Goal: Find contact information: Find contact information

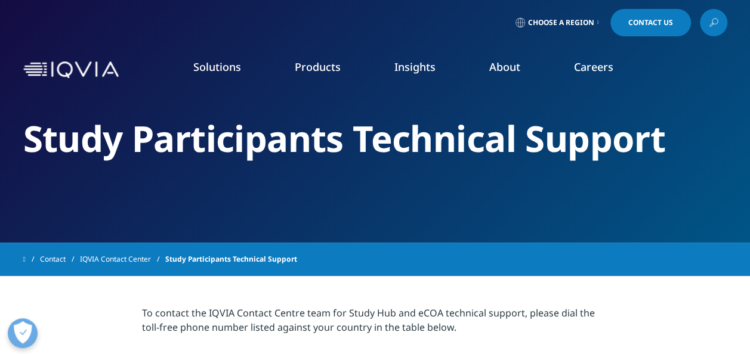
click at [640, 21] on span "Contact Us" at bounding box center [650, 22] width 45 height 7
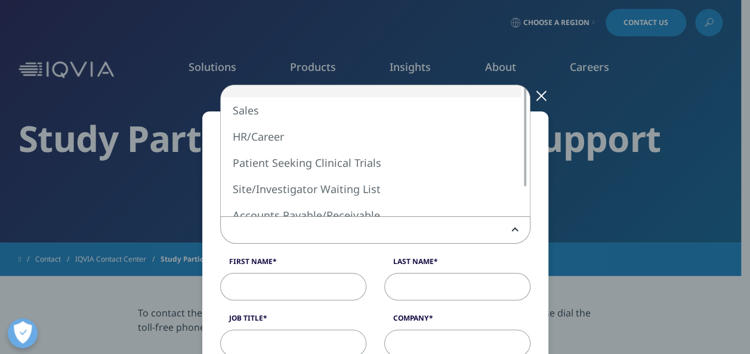
click at [508, 226] on span at bounding box center [375, 230] width 309 height 27
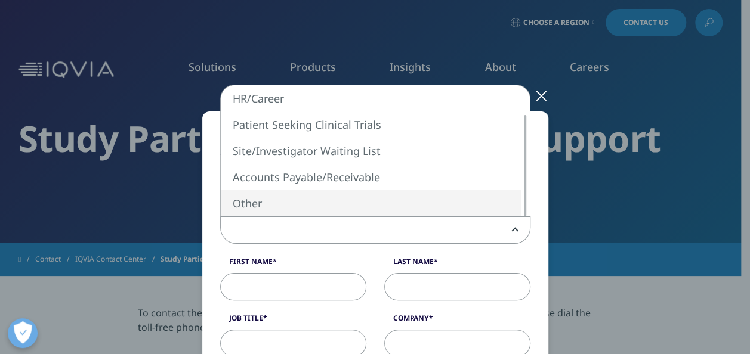
select select "Other"
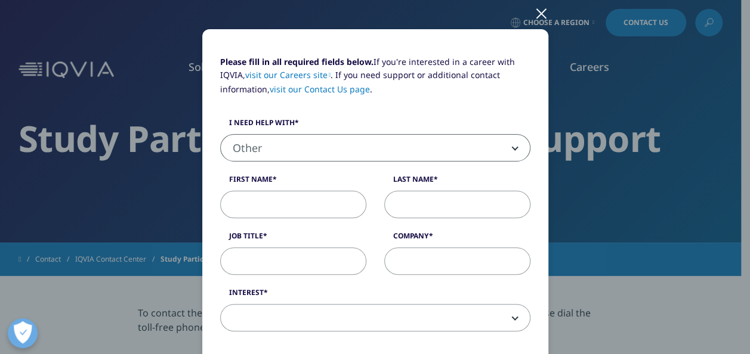
scroll to position [119, 0]
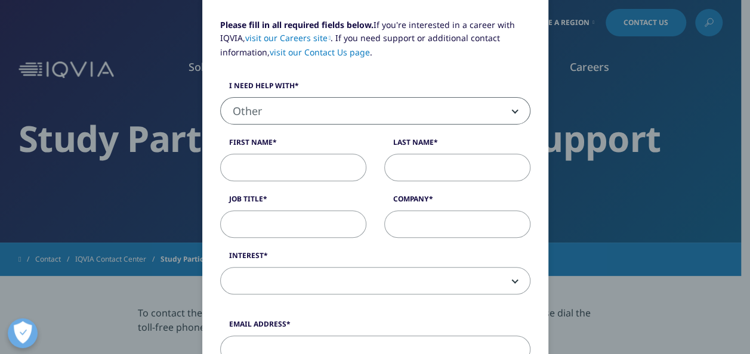
click at [268, 172] on input "First Name" at bounding box center [293, 167] width 146 height 27
type input "Jill"
type input "Sellar"
type input "Centricity Research"
type input "jill.sellar@centricityresearch.com"
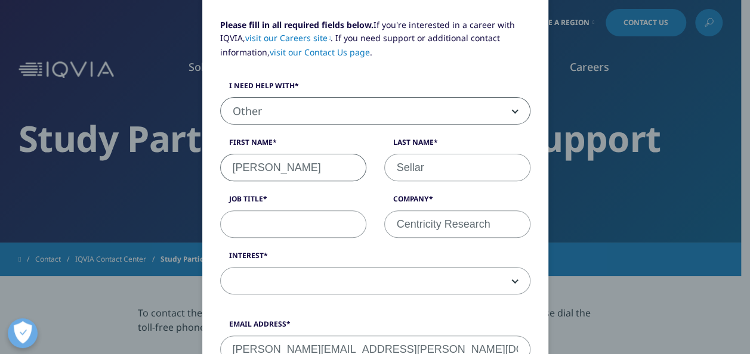
select select "Canada"
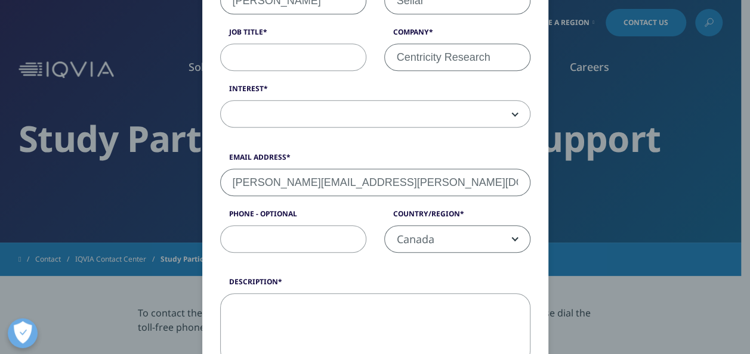
scroll to position [227, 0]
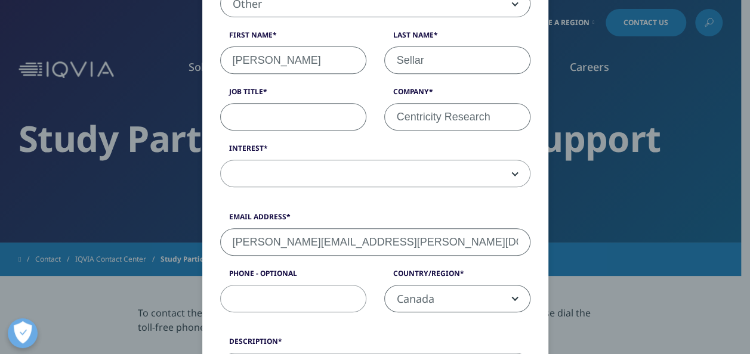
click at [279, 114] on input "Job Title" at bounding box center [293, 116] width 146 height 27
type input "R"
type input "CRC"
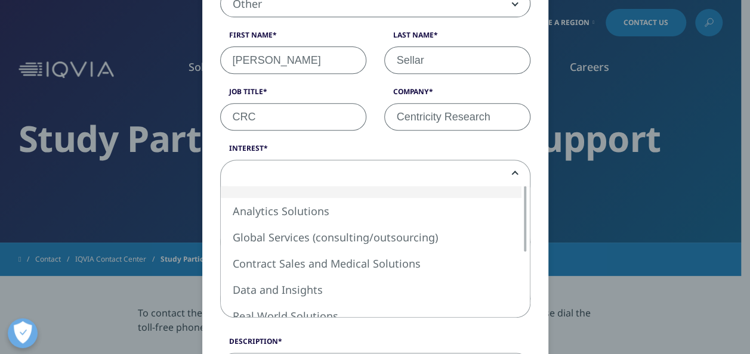
click at [513, 167] on span at bounding box center [375, 173] width 309 height 27
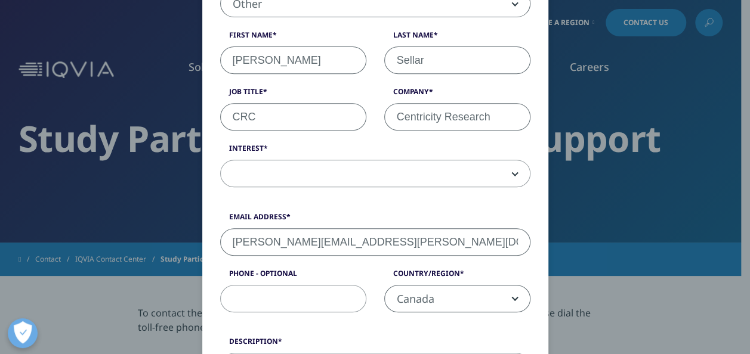
click at [534, 149] on div "Interest Analytics Solutions Global Services (consulting/outsourcing) Contract …" at bounding box center [375, 165] width 328 height 44
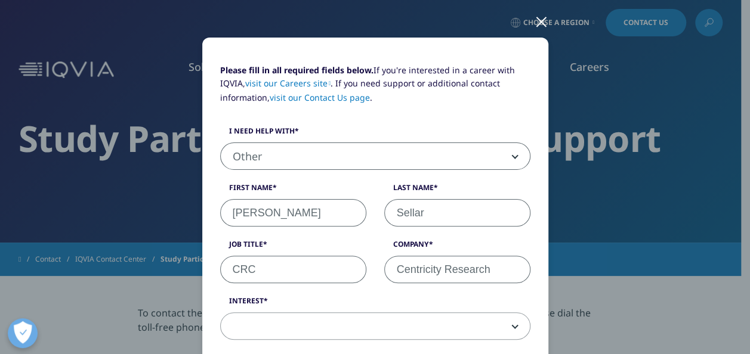
scroll to position [0, 0]
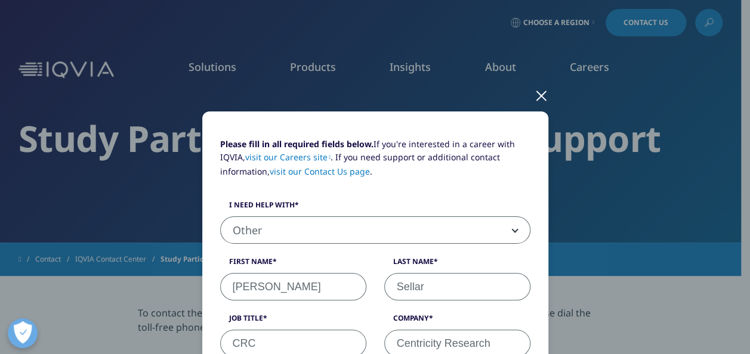
click at [534, 95] on div at bounding box center [541, 95] width 14 height 33
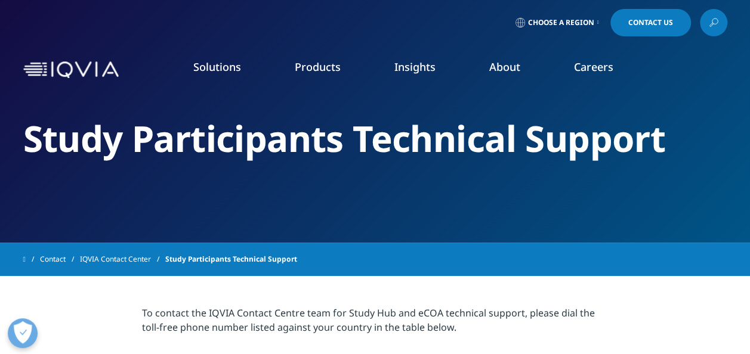
click at [593, 21] on link "Choose a Region" at bounding box center [557, 22] width 88 height 27
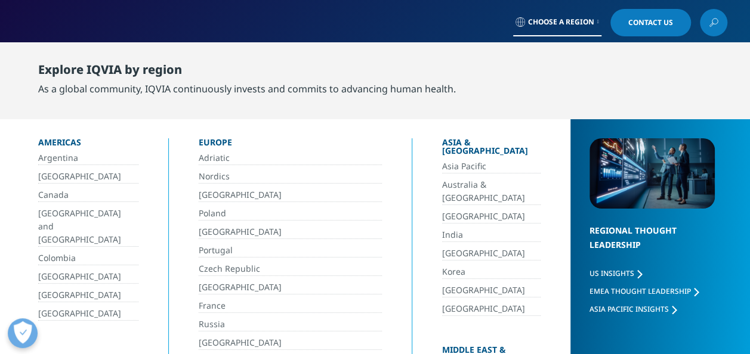
click at [55, 197] on link "Canada" at bounding box center [88, 195] width 100 height 14
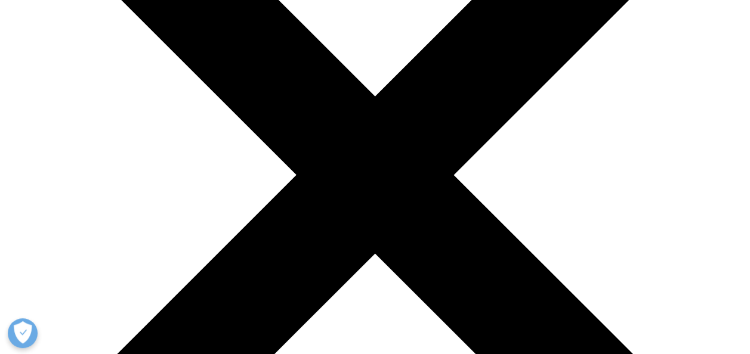
scroll to position [239, 0]
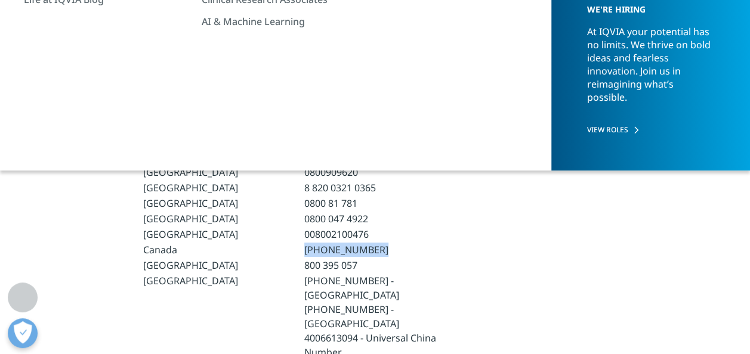
drag, startPoint x: 359, startPoint y: 249, endPoint x: 292, endPoint y: 252, distance: 66.8
click at [295, 252] on td "(833) 673-6185" at bounding box center [375, 250] width 160 height 14
copy td "(833) 673-6185"
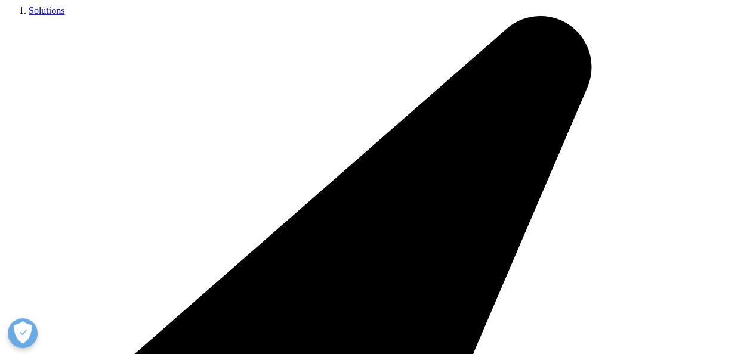
scroll to position [239, 0]
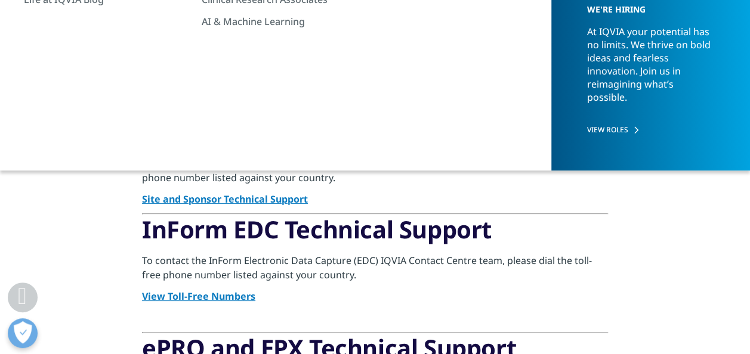
click at [255, 196] on link "Site and Sponsor Technical Support" at bounding box center [225, 199] width 166 height 13
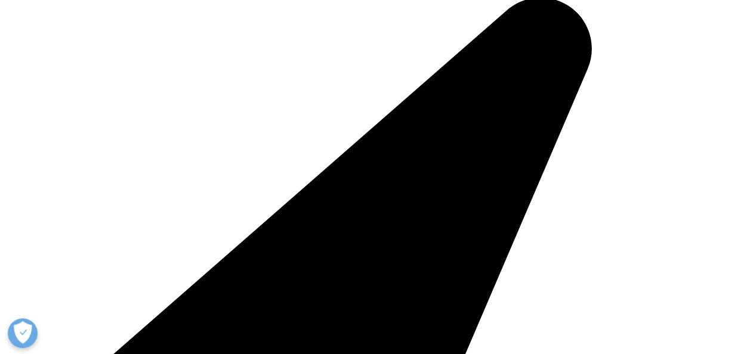
scroll to position [298, 0]
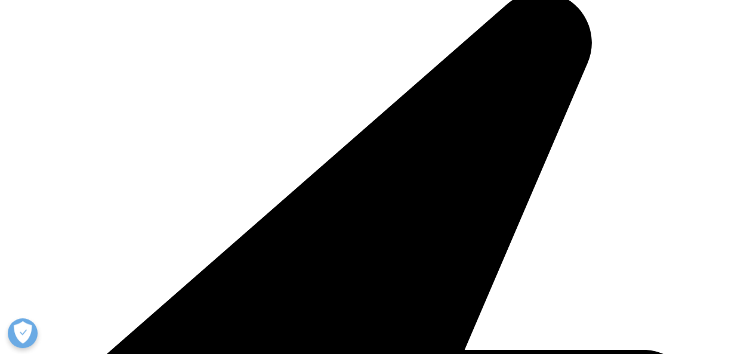
drag, startPoint x: 369, startPoint y: 281, endPoint x: 304, endPoint y: 282, distance: 65.0
copy td "[PHONE_NUMBER]"
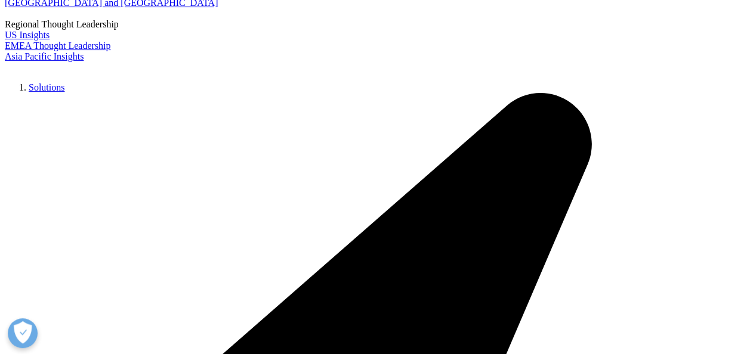
scroll to position [179, 0]
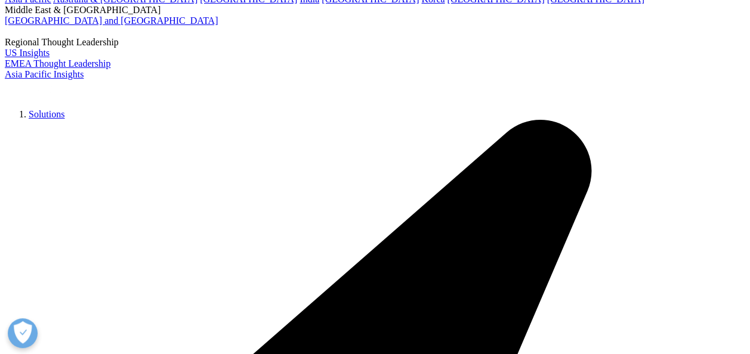
drag, startPoint x: 488, startPoint y: 172, endPoint x: 334, endPoint y: 175, distance: 153.9
copy link "[EMAIL_ADDRESS][DOMAIN_NAME]"
